Goal: Task Accomplishment & Management: Manage account settings

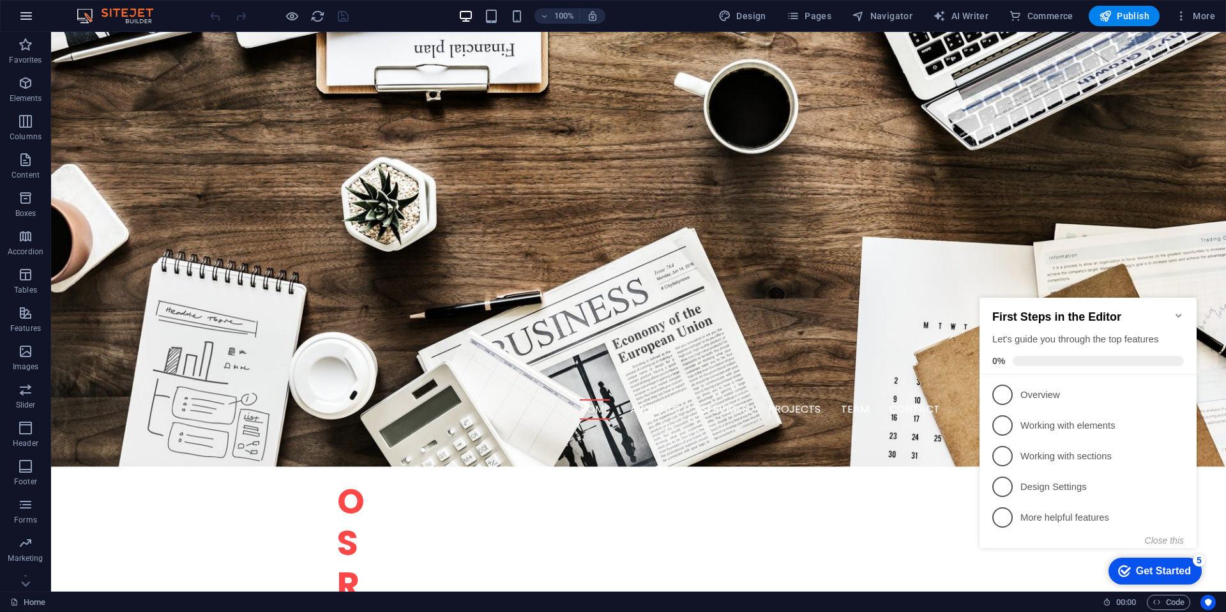
click at [0, 0] on icon "button" at bounding box center [0, 0] width 0 height 0
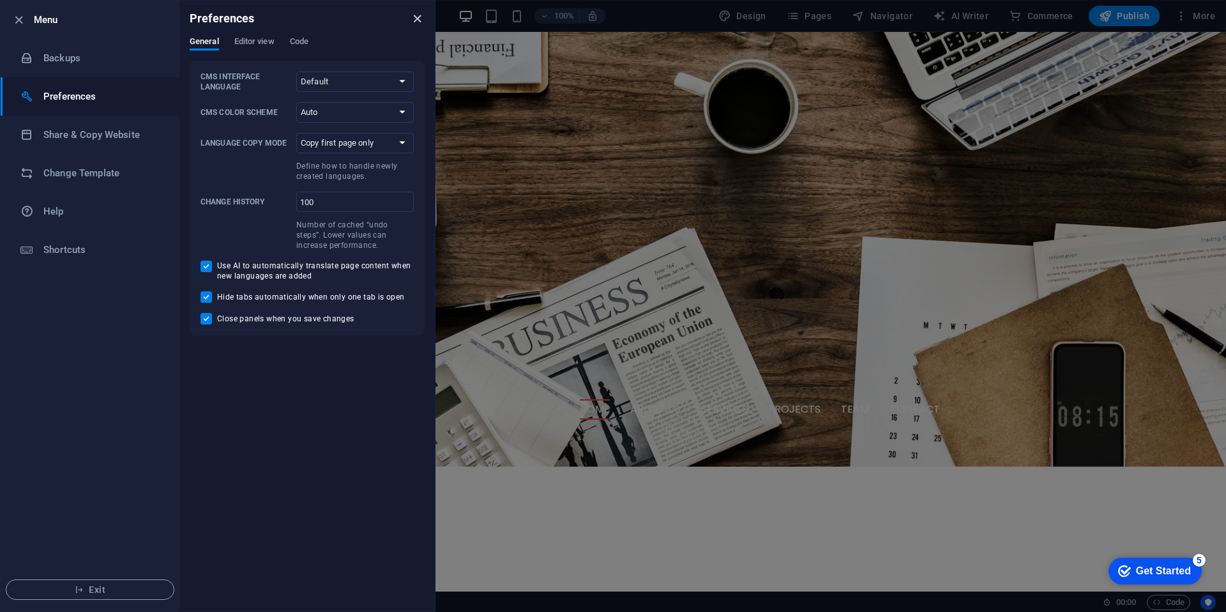
click at [423, 20] on icon "close" at bounding box center [417, 18] width 15 height 15
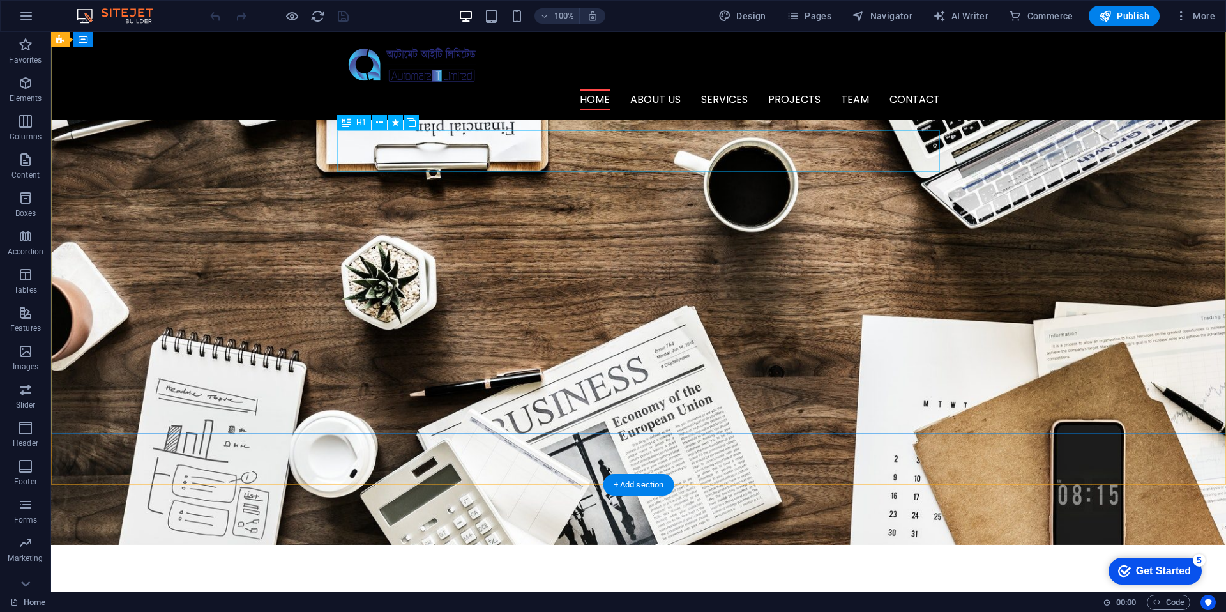
scroll to position [88, 0]
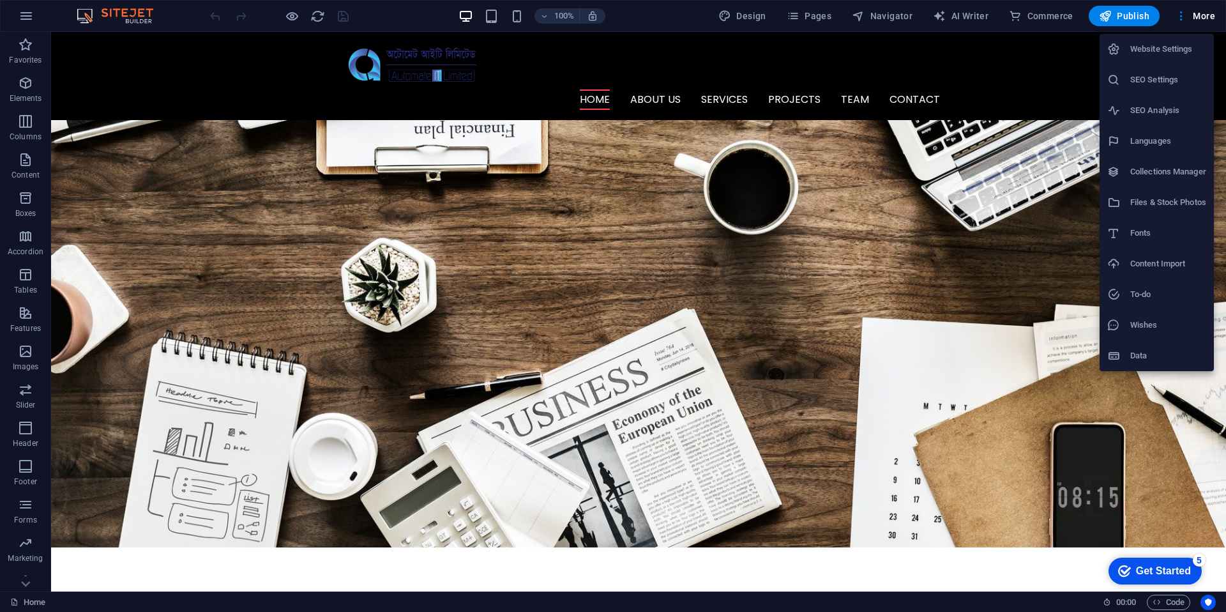
click at [1169, 47] on h6 "Website Settings" at bounding box center [1168, 49] width 76 height 15
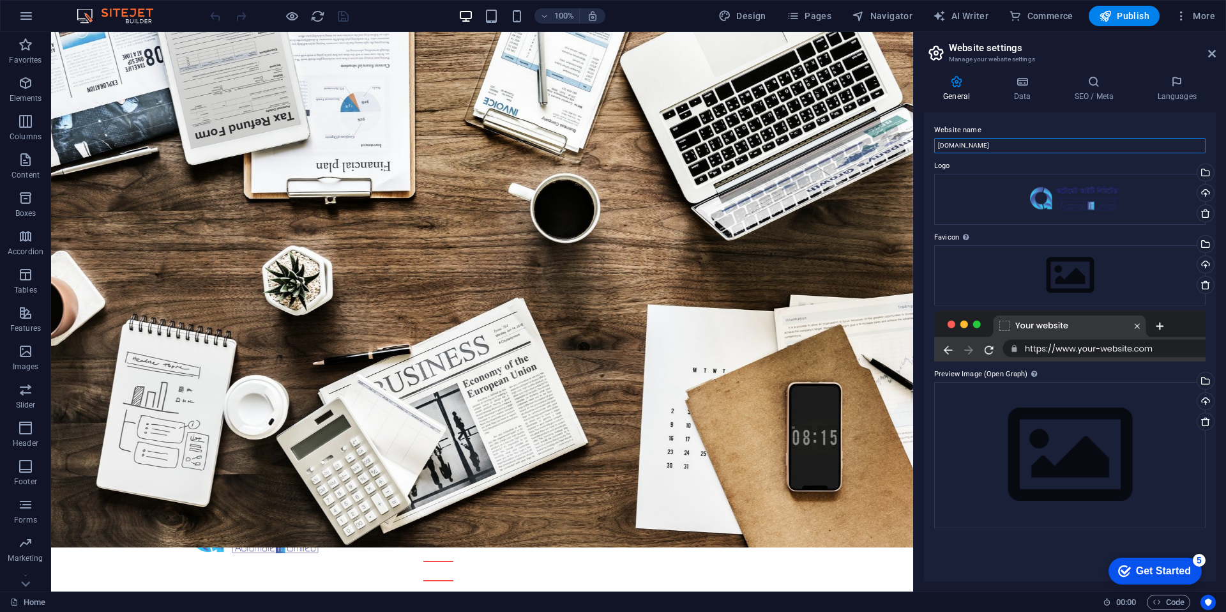
click at [1082, 145] on input "[DOMAIN_NAME]" at bounding box center [1069, 145] width 271 height 15
click at [957, 52] on h2 "Website settings" at bounding box center [1082, 47] width 267 height 11
click at [1011, 85] on icon at bounding box center [1022, 81] width 56 height 13
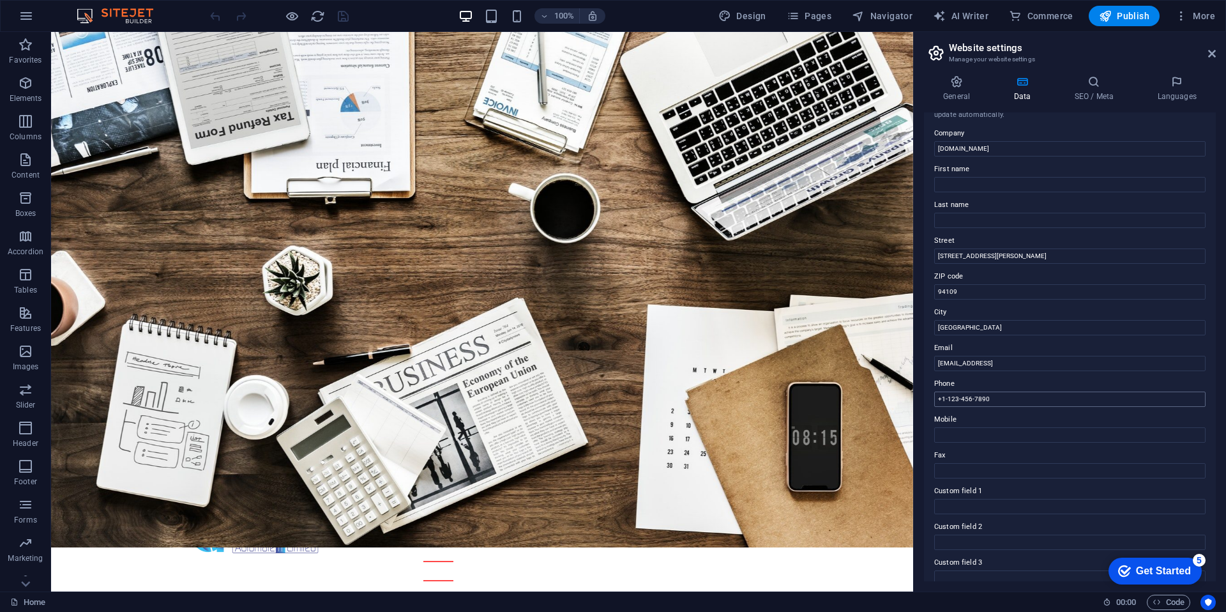
scroll to position [0, 0]
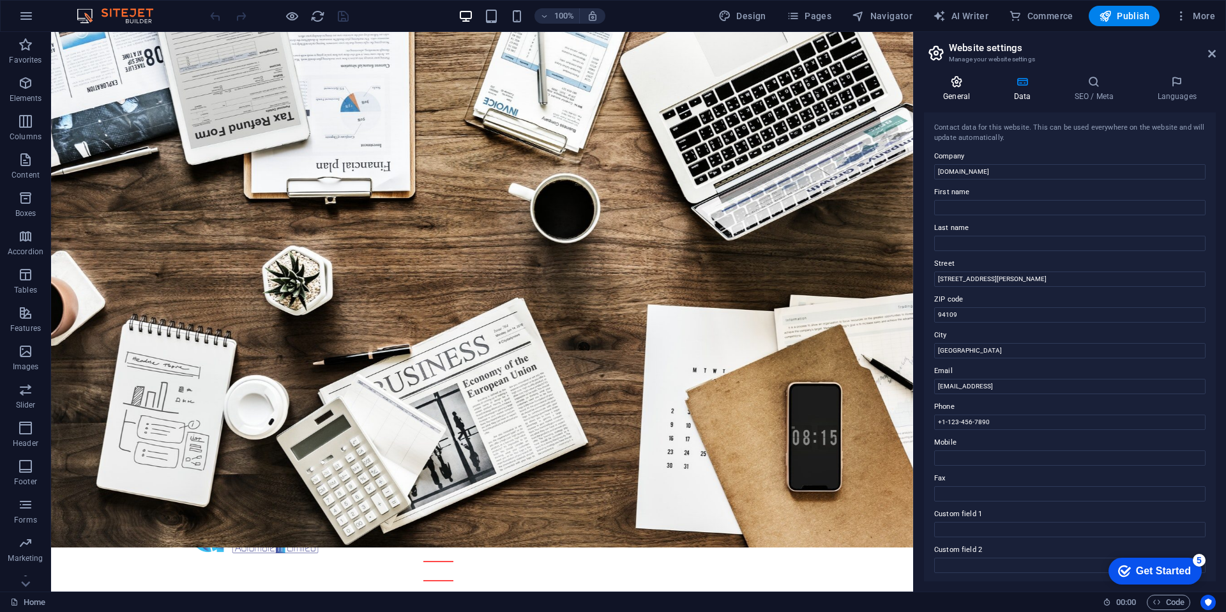
click at [960, 89] on h4 "General" at bounding box center [959, 88] width 70 height 27
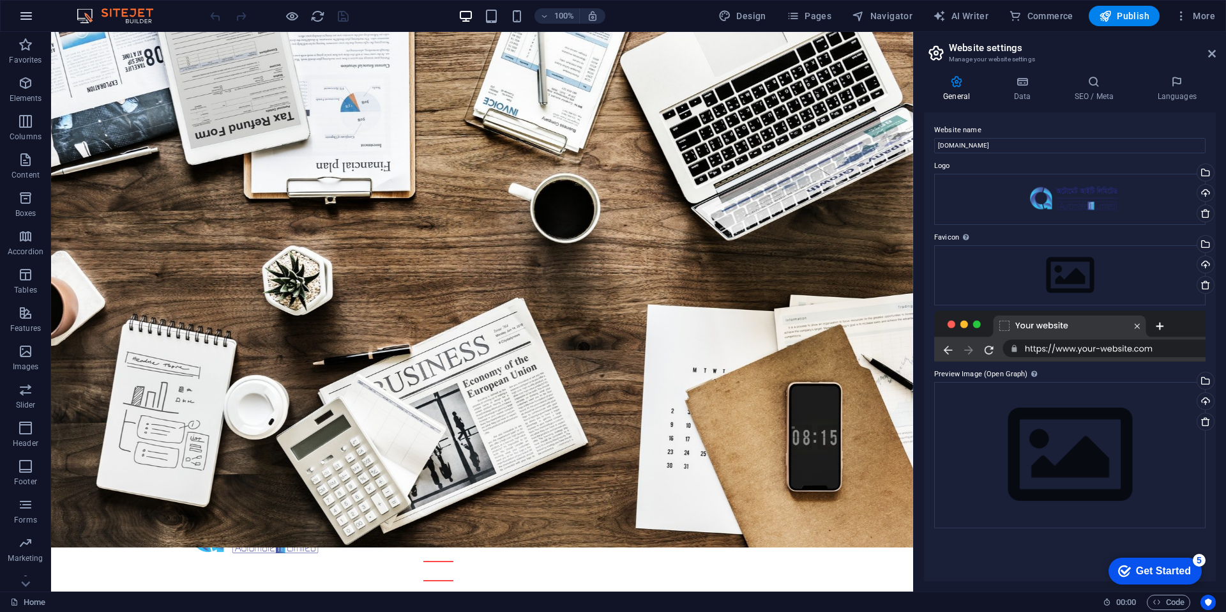
click at [0, 0] on icon "button" at bounding box center [0, 0] width 0 height 0
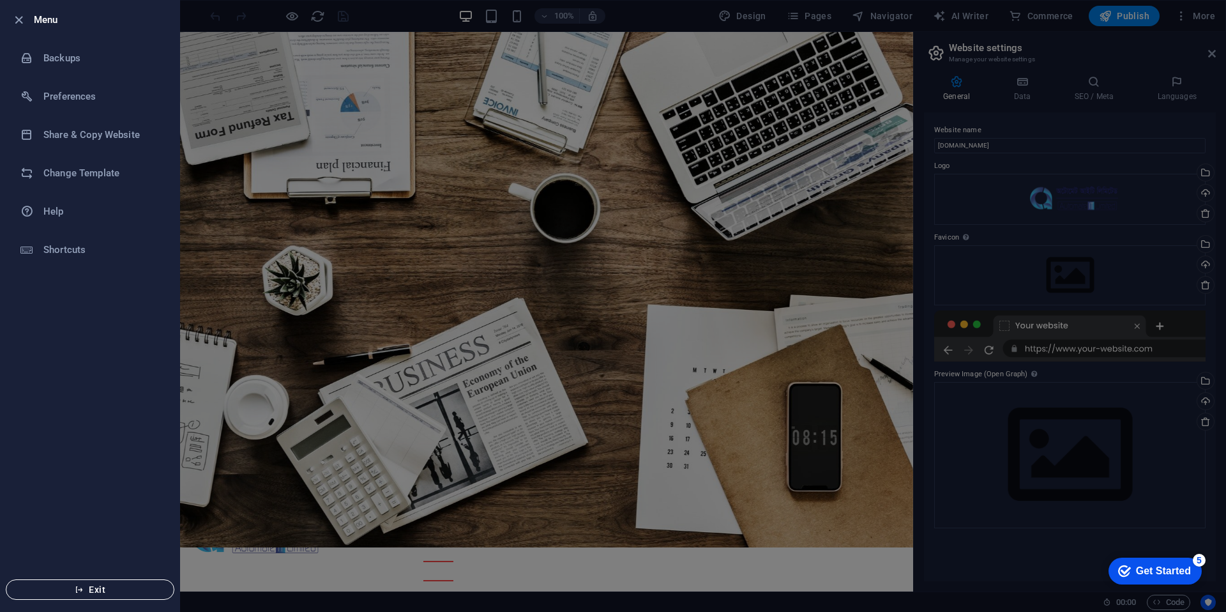
click at [40, 593] on span "Exit" at bounding box center [90, 589] width 147 height 10
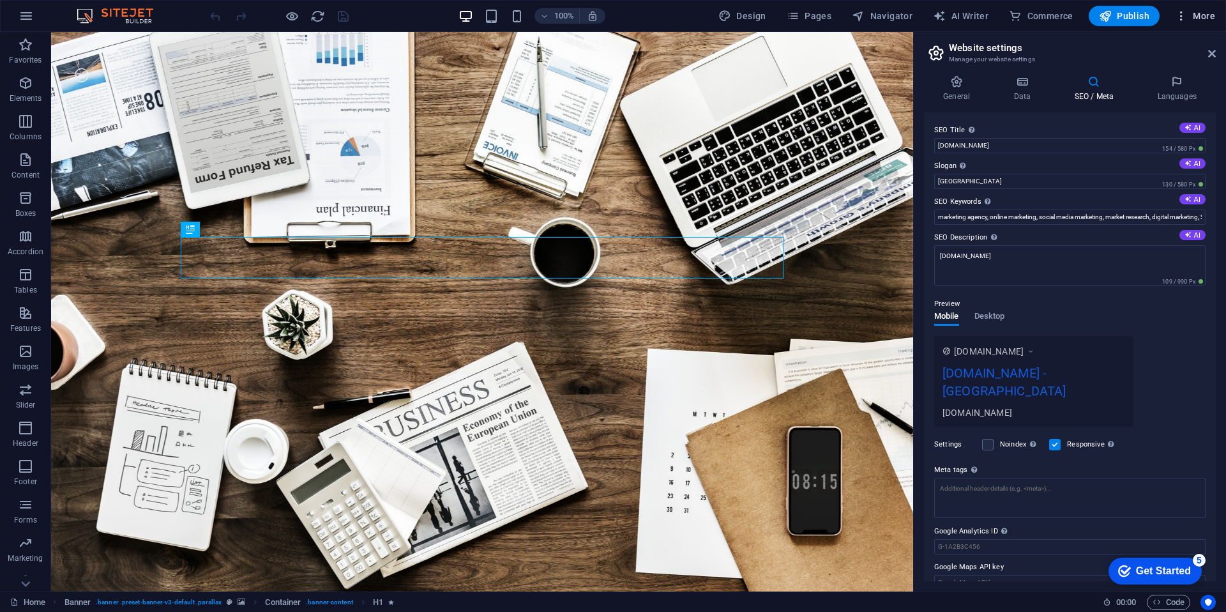
click at [0, 0] on span "More" at bounding box center [0, 0] width 0 height 0
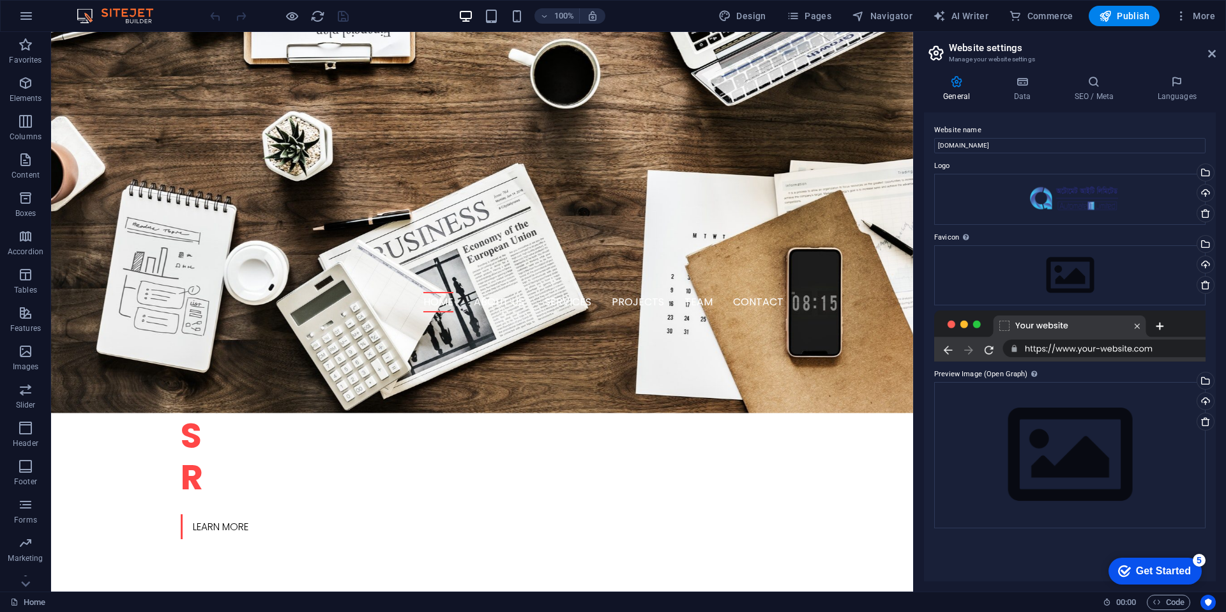
click at [941, 60] on icon at bounding box center [936, 53] width 19 height 18
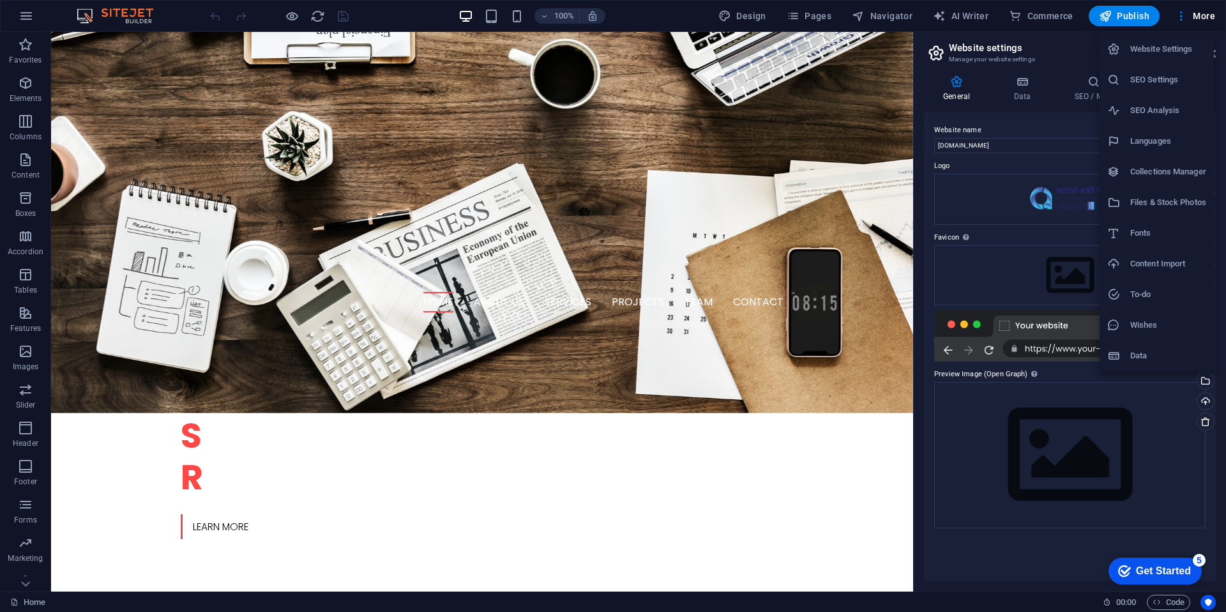
click at [1159, 47] on h6 "Website Settings" at bounding box center [1168, 49] width 76 height 15
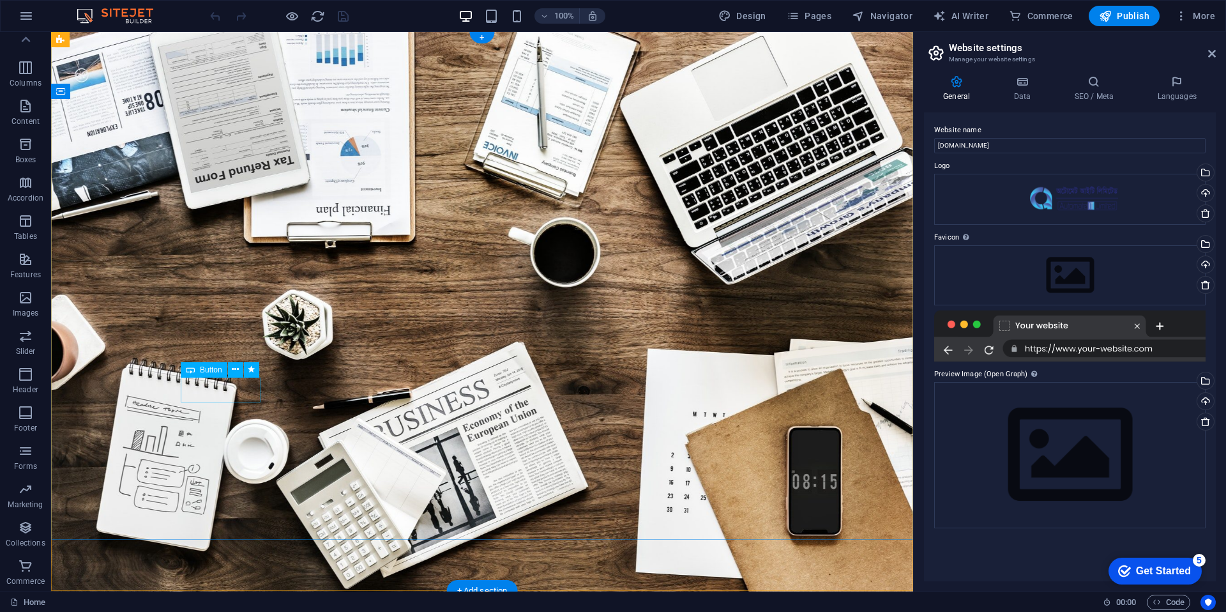
scroll to position [1, 0]
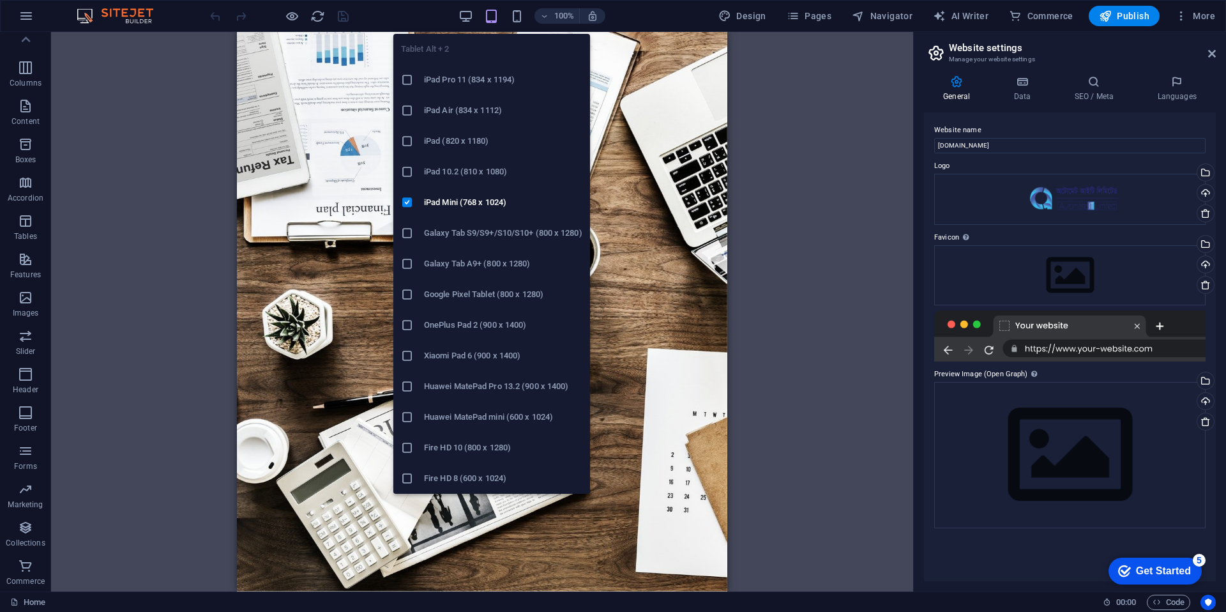
click at [480, 416] on h6 "Huawei MatePad mini (600 x 1024)" at bounding box center [503, 416] width 158 height 15
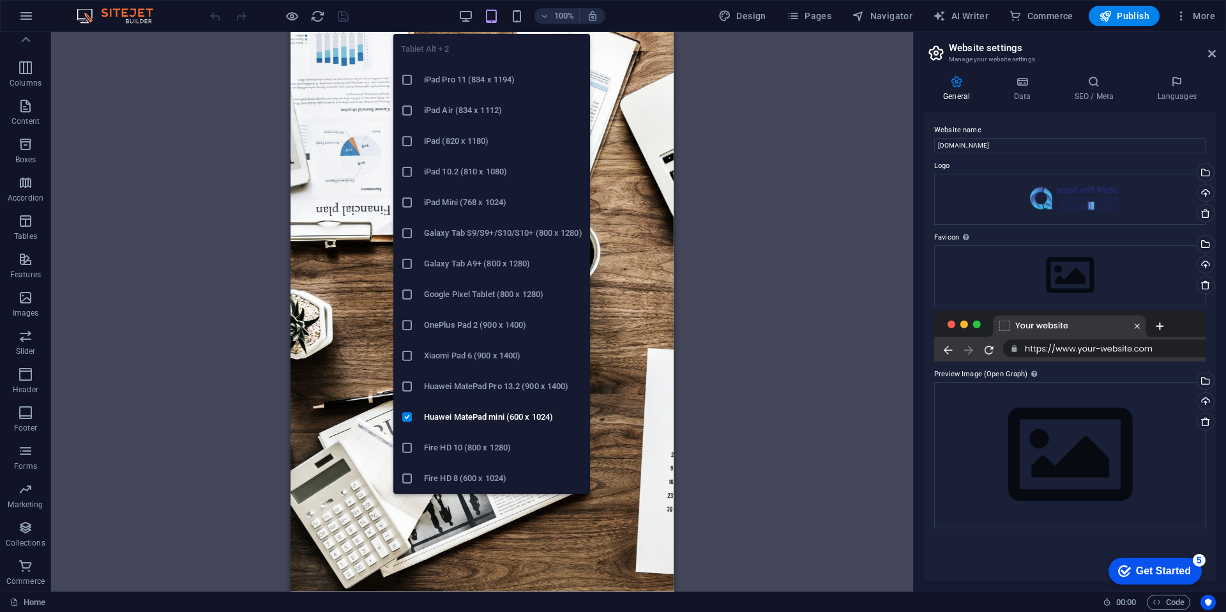
click at [451, 233] on h6 "Galaxy Tab S9/S9+/S10/S10+ (800 x 1280)" at bounding box center [503, 232] width 158 height 15
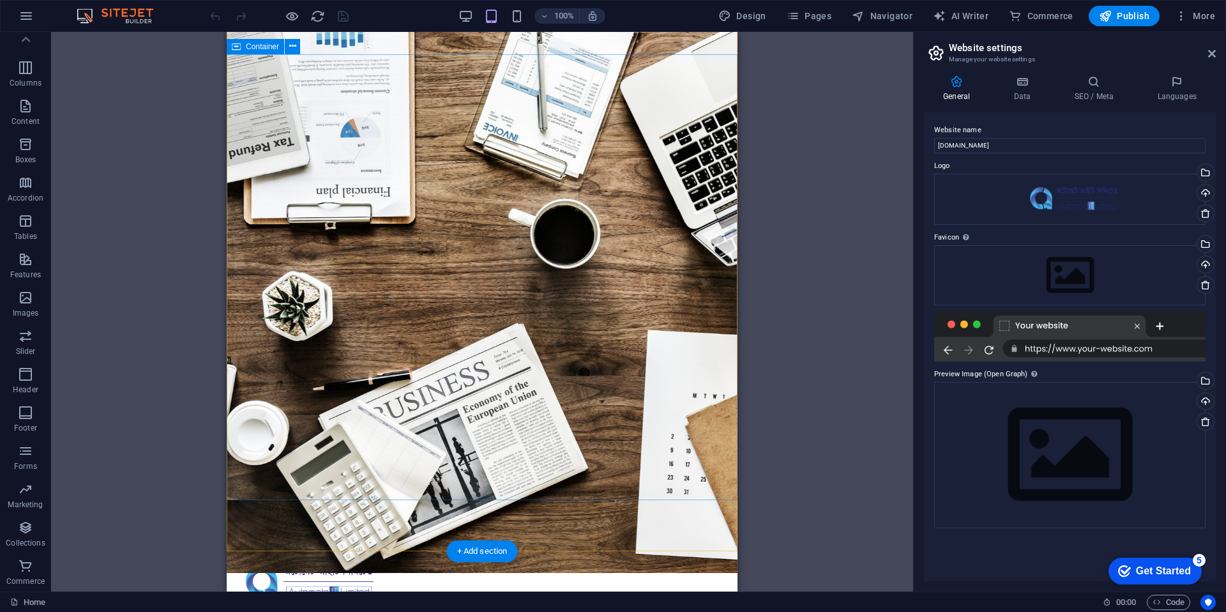
scroll to position [43, 0]
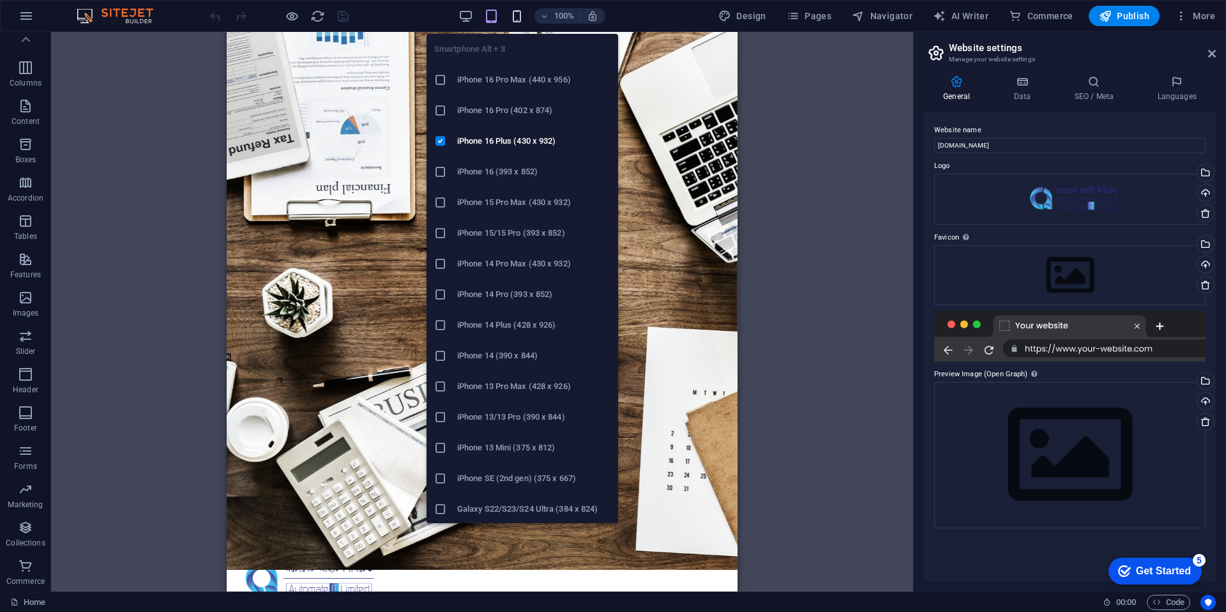
click at [517, 17] on icon "button" at bounding box center [517, 16] width 15 height 15
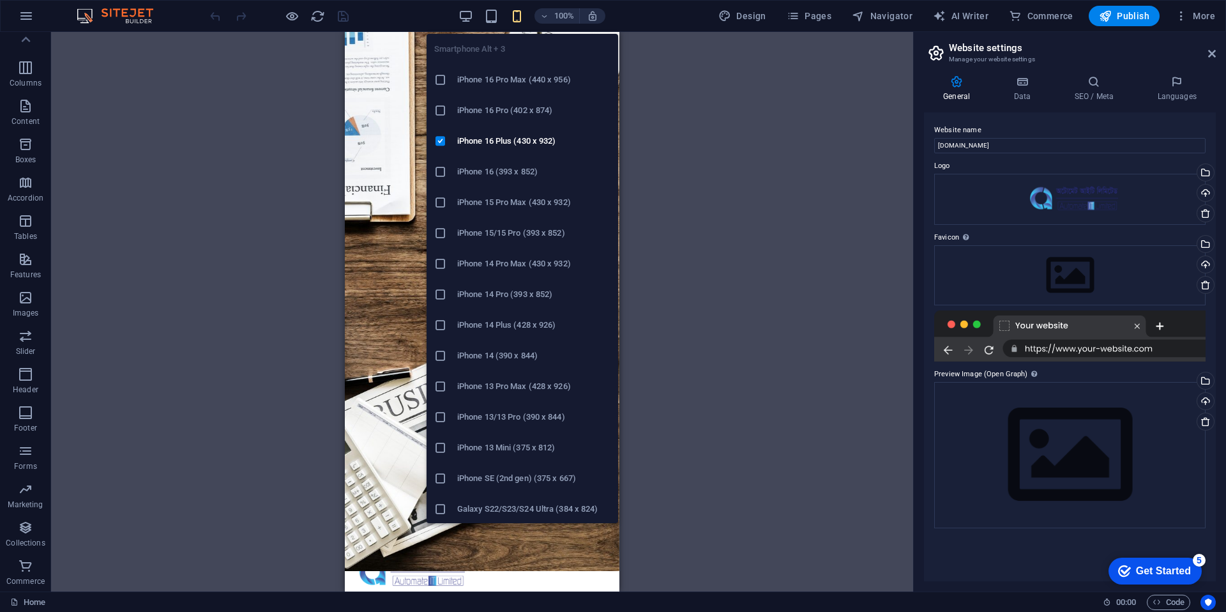
click at [492, 82] on h6 "iPhone 16 Pro Max (440 x 956)" at bounding box center [533, 79] width 153 height 15
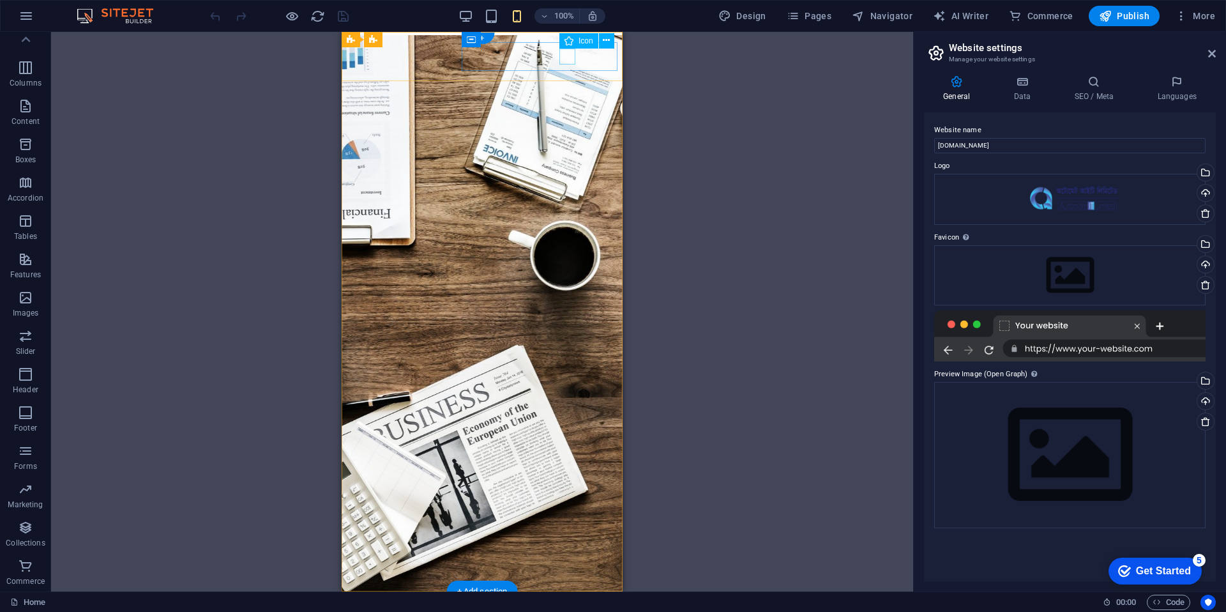
scroll to position [8, 0]
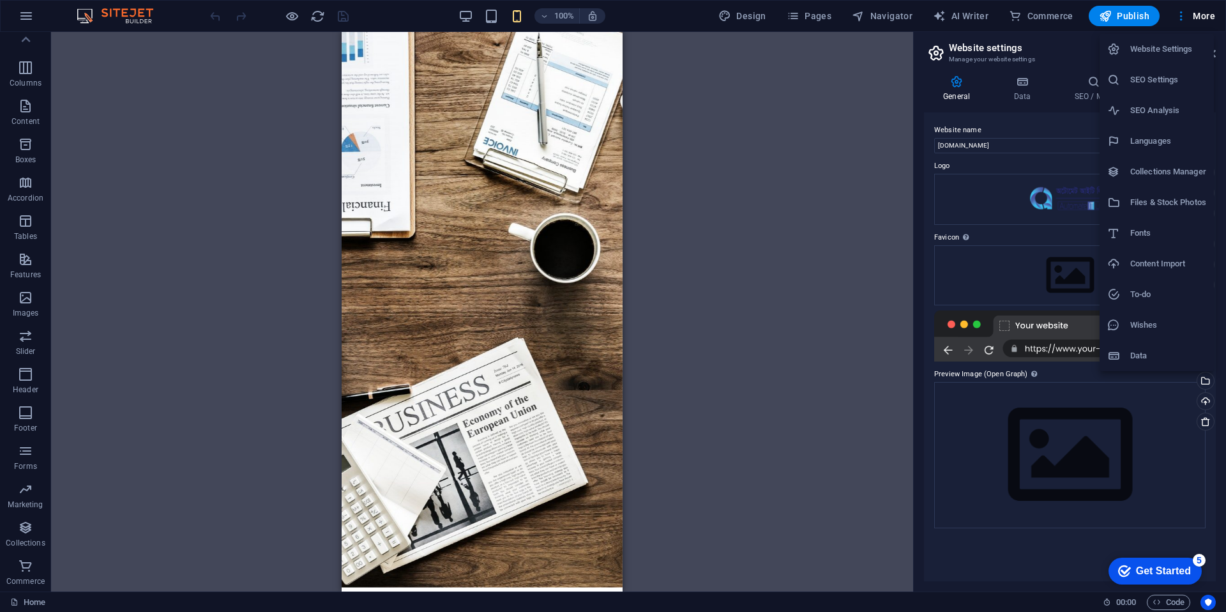
click at [750, 18] on div at bounding box center [613, 306] width 1226 height 612
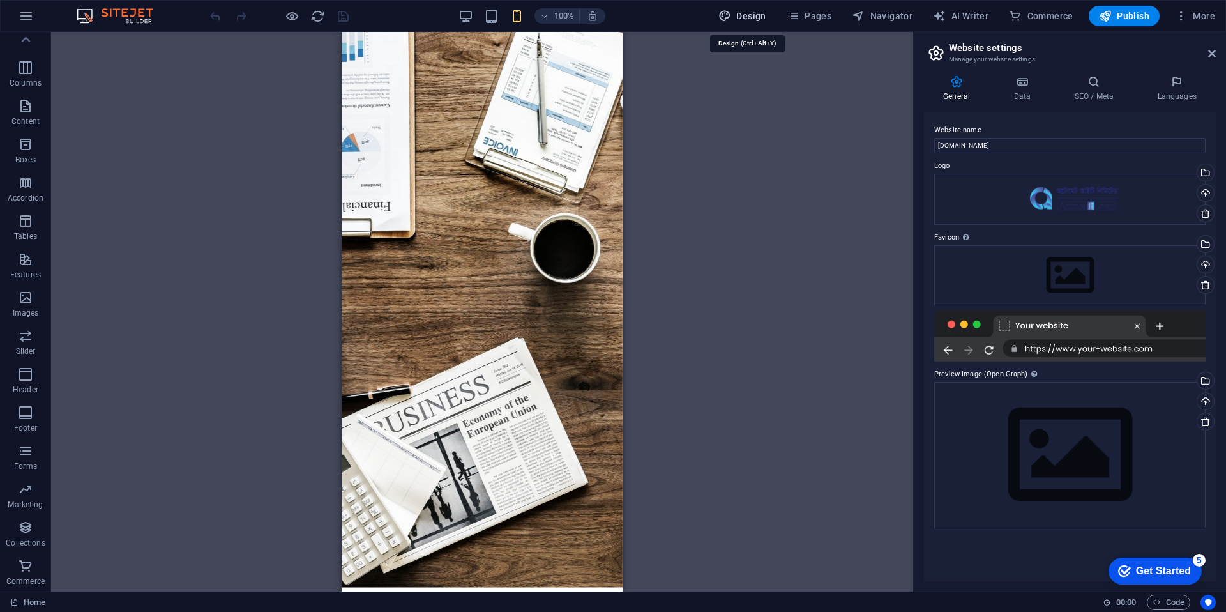
select select "rem"
select select "300"
select select "px"
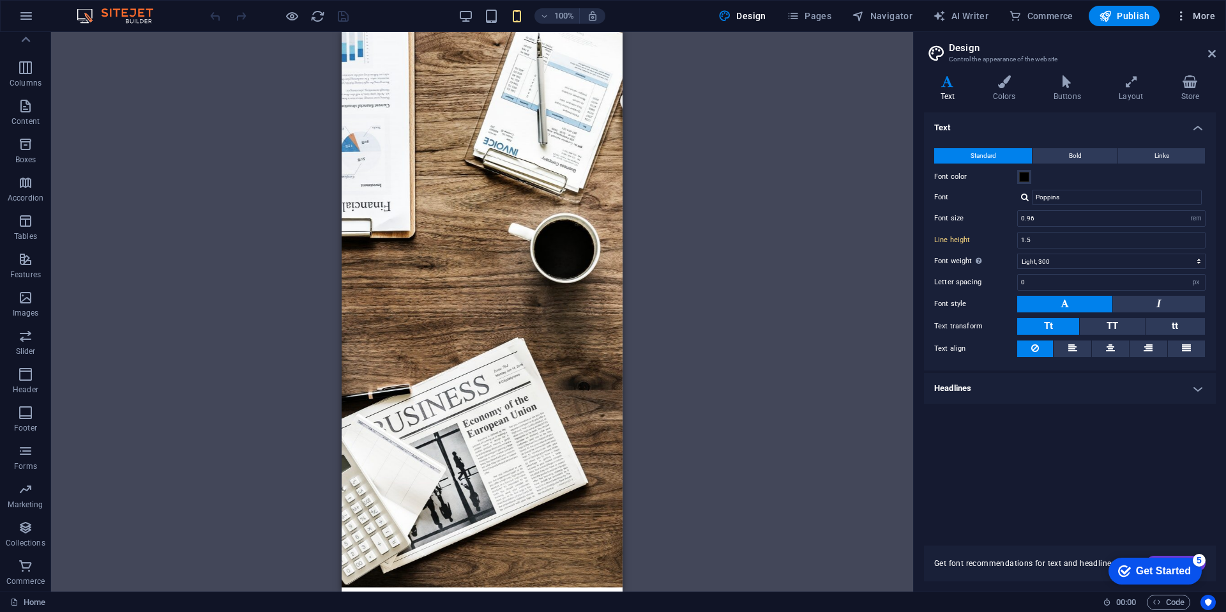
click at [0, 0] on icon "button" at bounding box center [0, 0] width 0 height 0
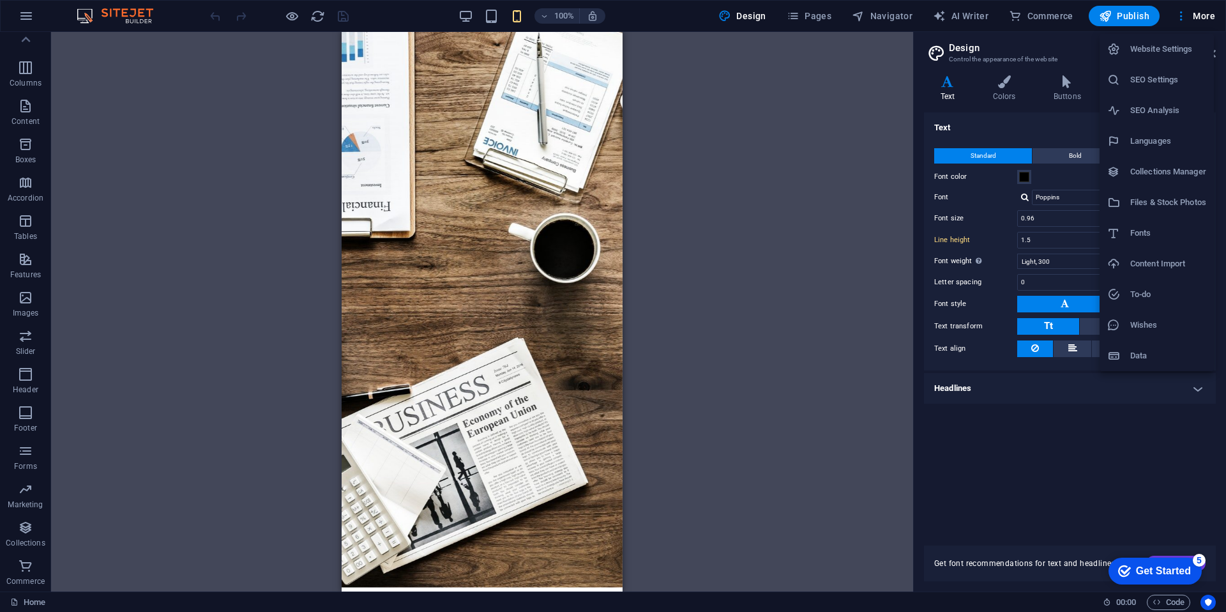
click at [1145, 49] on h6 "Website Settings" at bounding box center [1168, 49] width 76 height 15
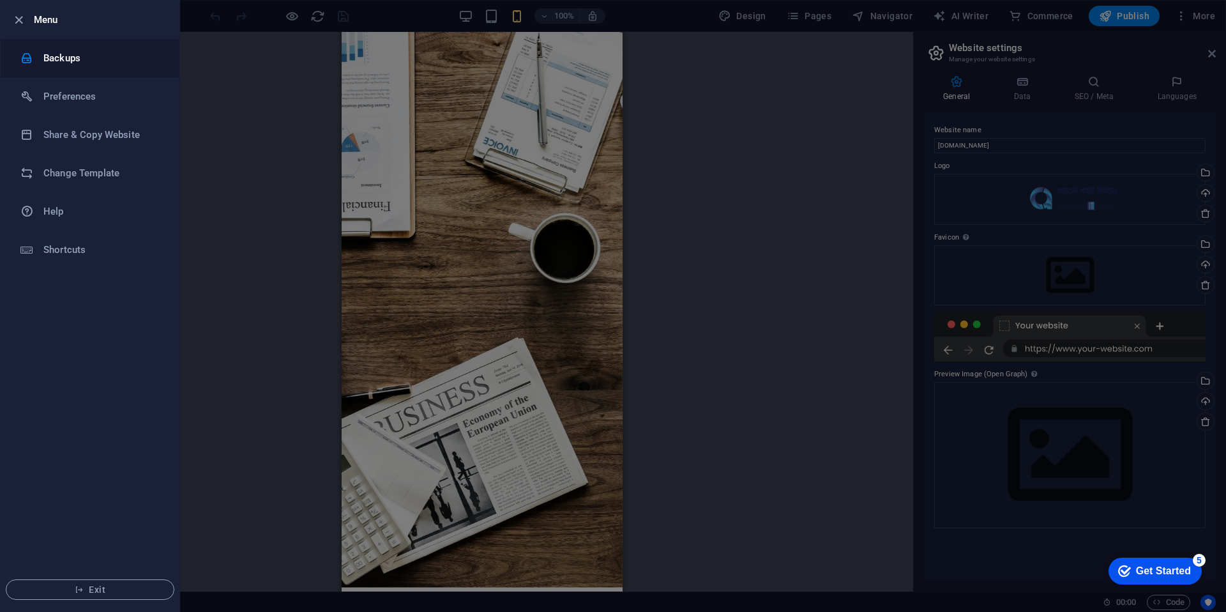
click at [57, 63] on h6 "Backups" at bounding box center [102, 57] width 118 height 15
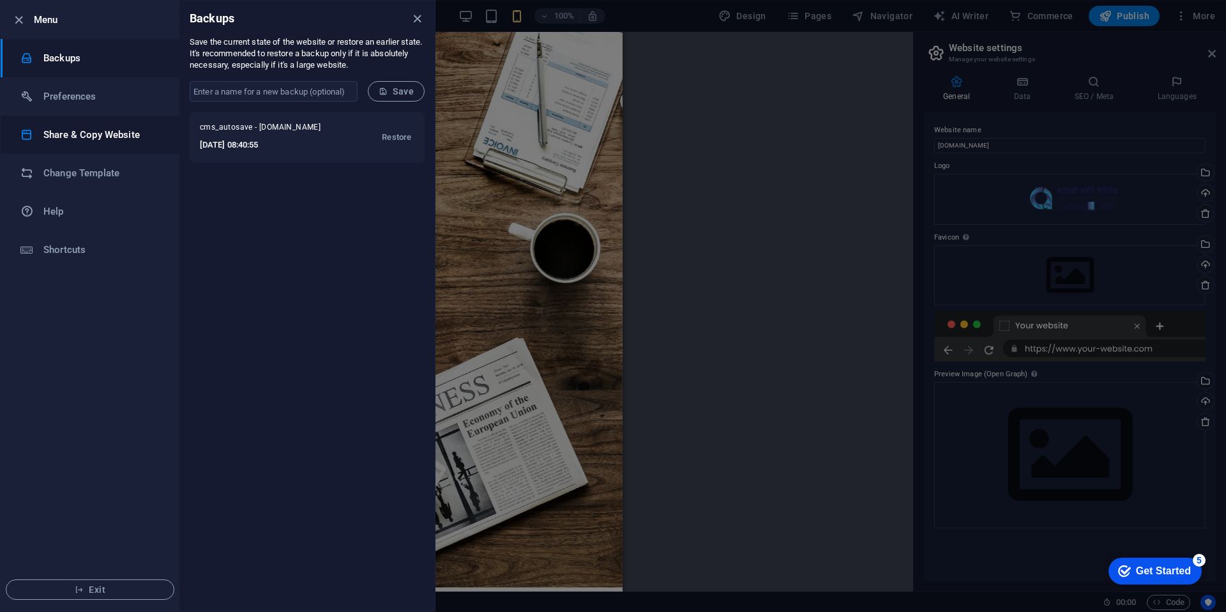
click at [91, 132] on h6 "Share & Copy Website" at bounding box center [102, 134] width 118 height 15
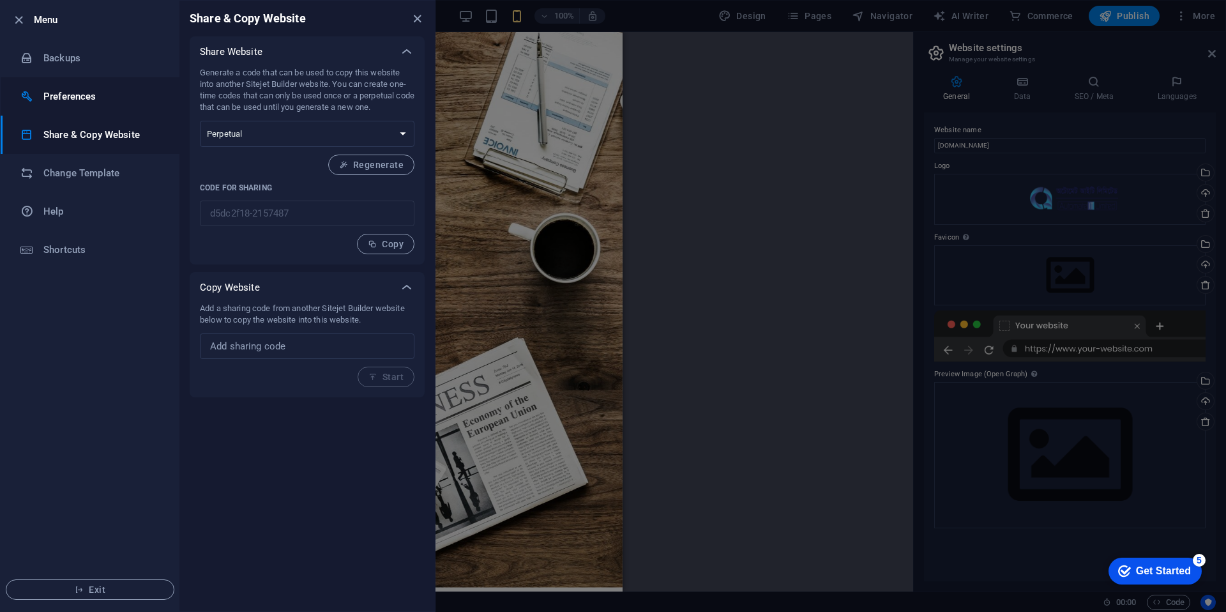
click at [80, 110] on li "Preferences" at bounding box center [90, 96] width 179 height 38
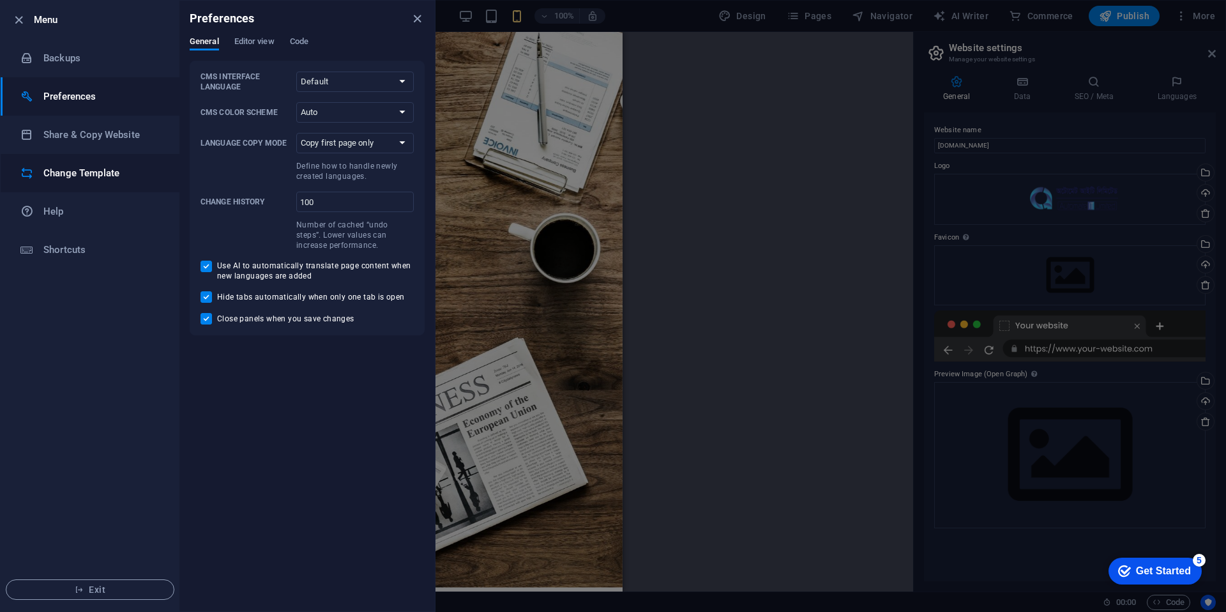
click at [77, 170] on h6 "Change Template" at bounding box center [102, 172] width 118 height 15
